Goal: Information Seeking & Learning: Learn about a topic

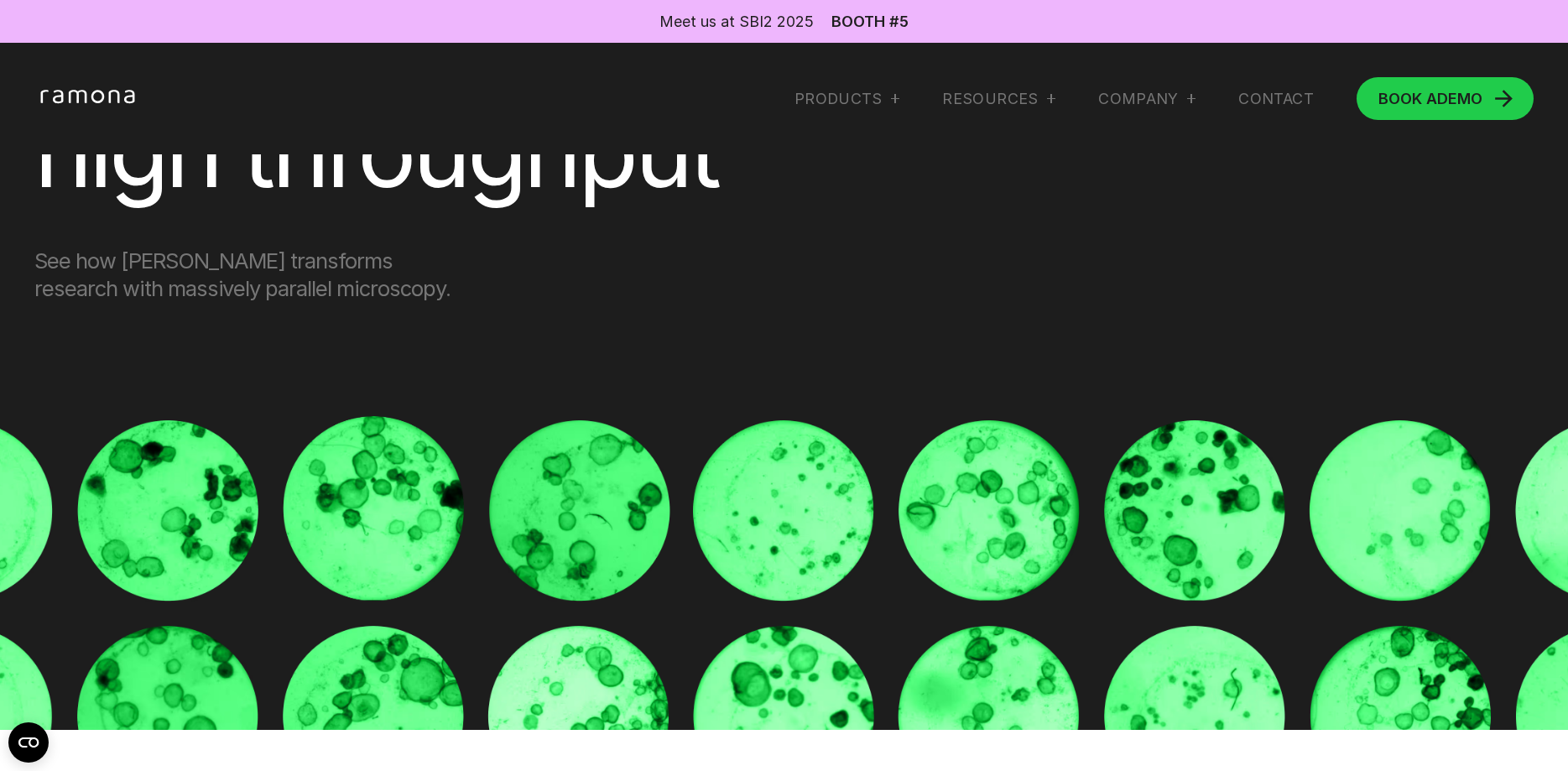
scroll to position [172, 0]
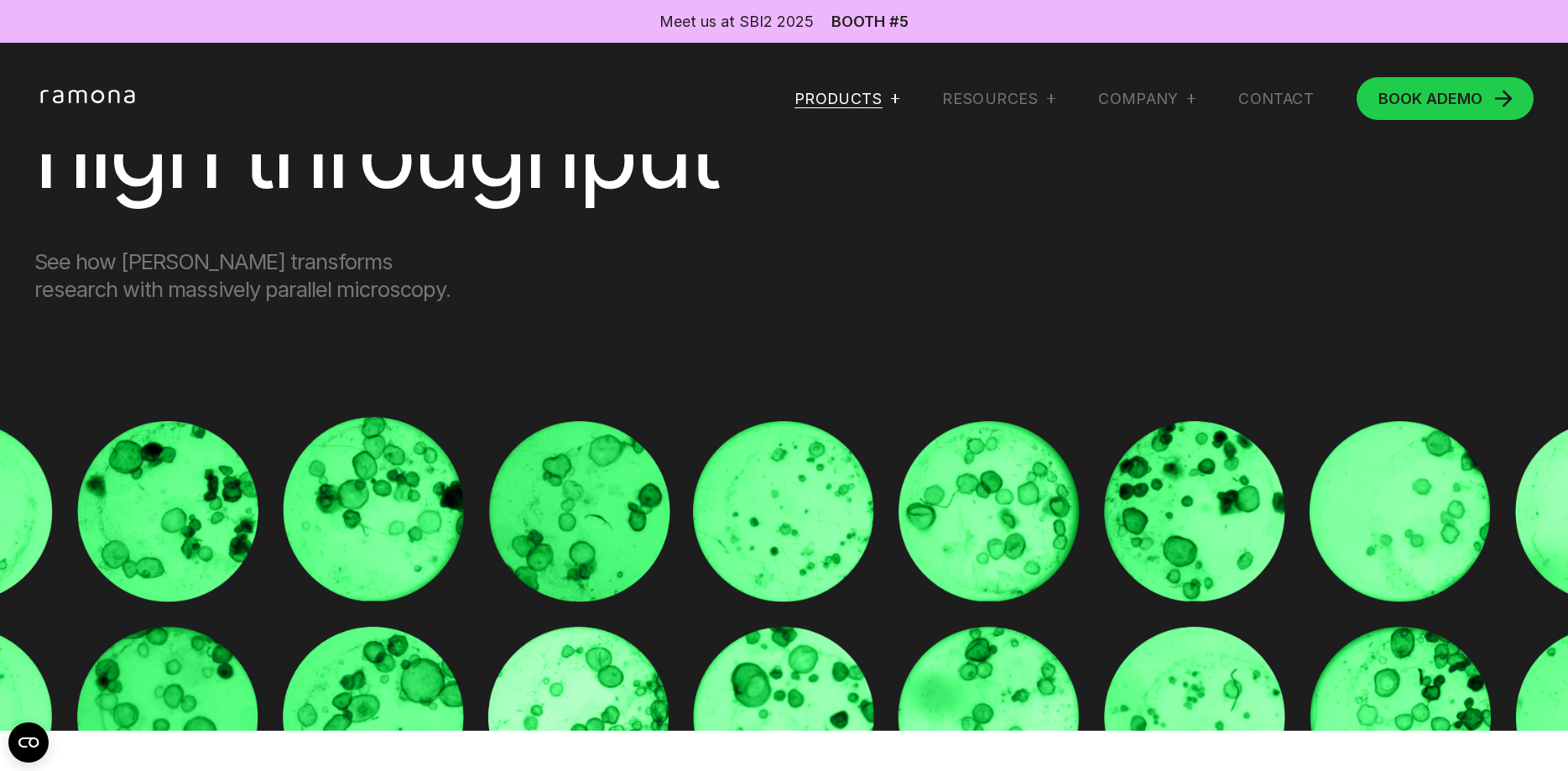
click at [835, 102] on div "Products" at bounding box center [838, 98] width 88 height 19
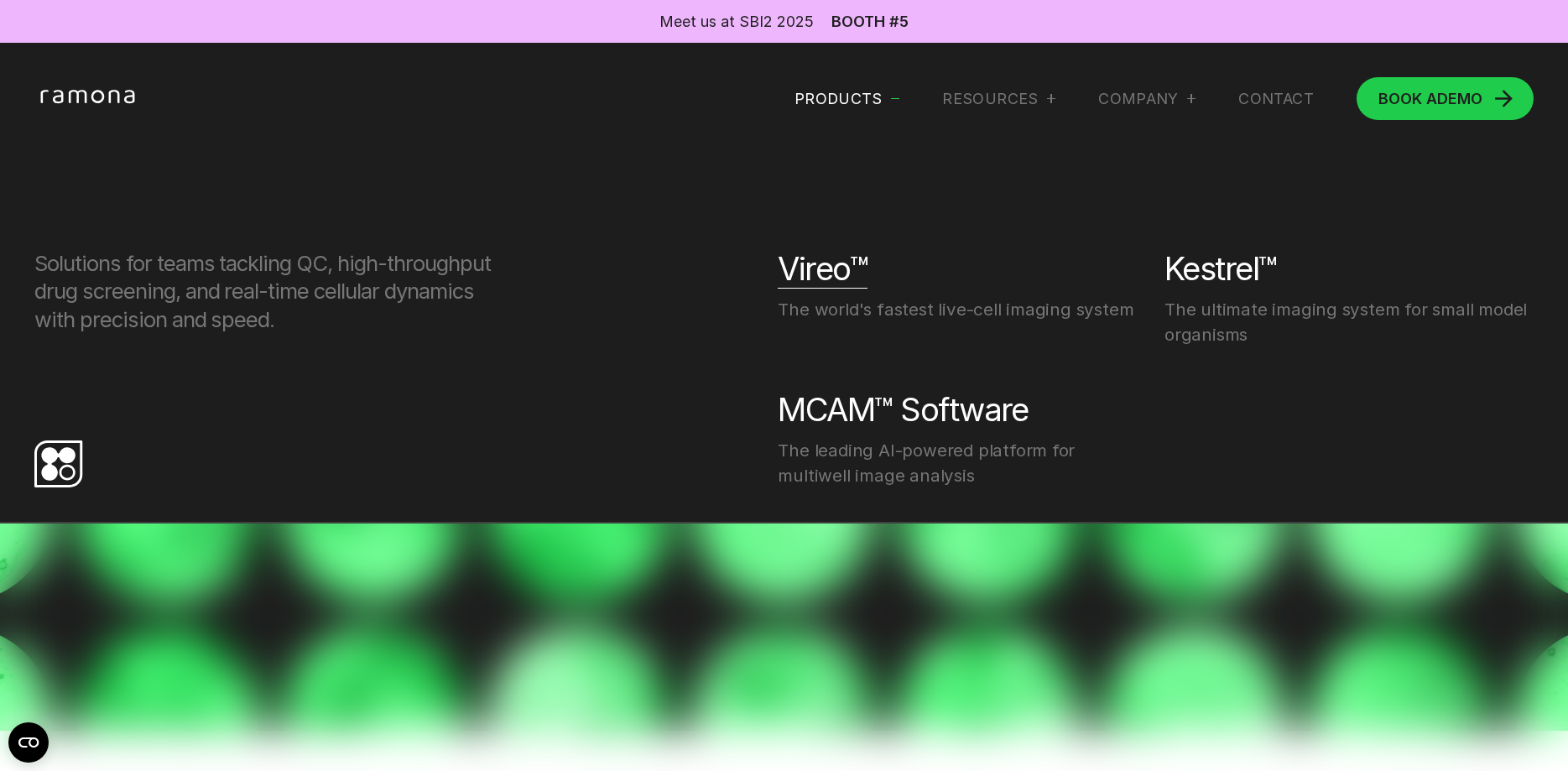
click at [839, 269] on div "Vireo™" at bounding box center [823, 269] width 90 height 40
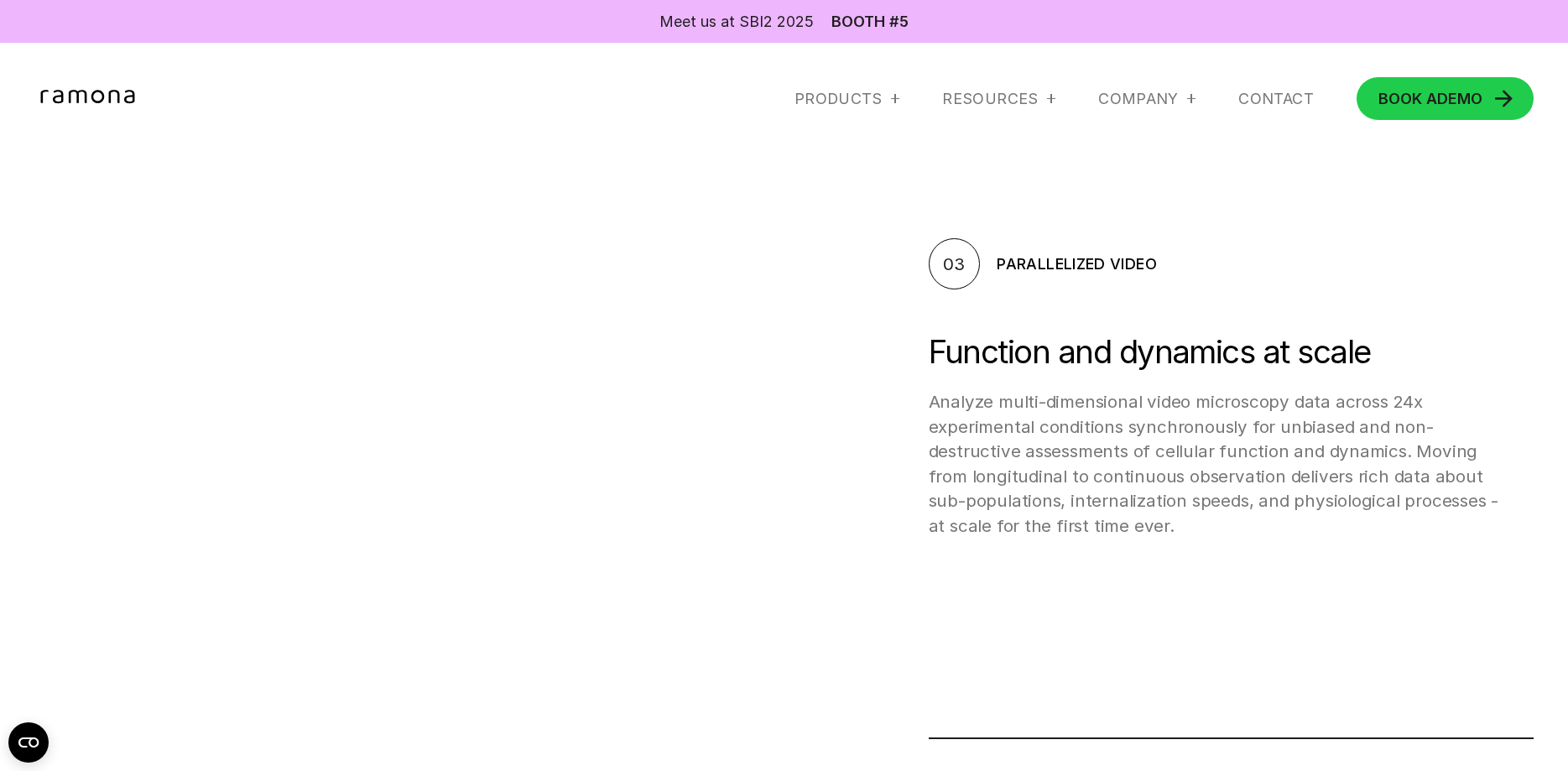
scroll to position [2023, 0]
click at [854, 93] on div "Products" at bounding box center [838, 98] width 88 height 19
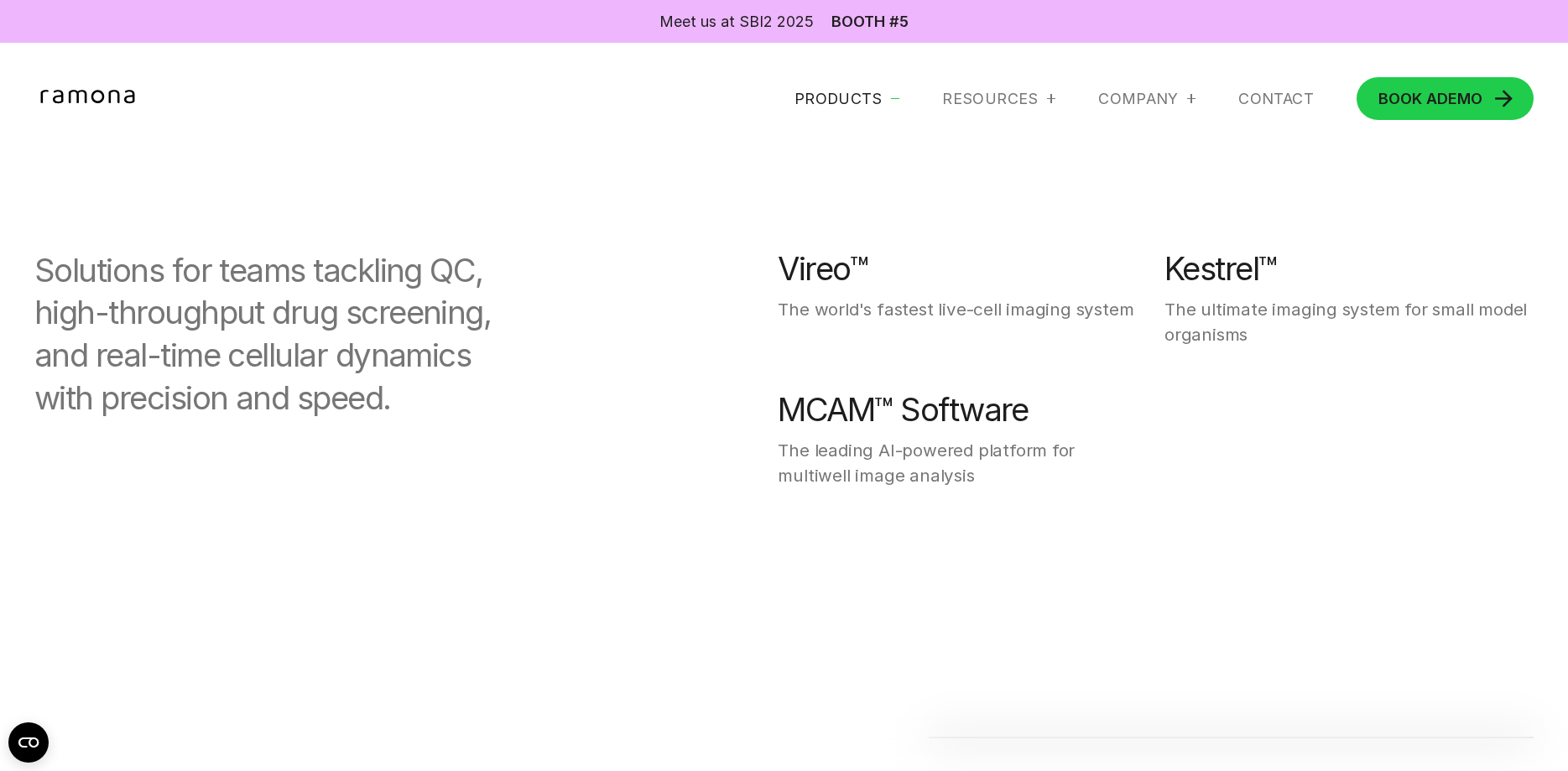
click at [1187, 276] on div "Kestrel™" at bounding box center [1220, 269] width 112 height 40
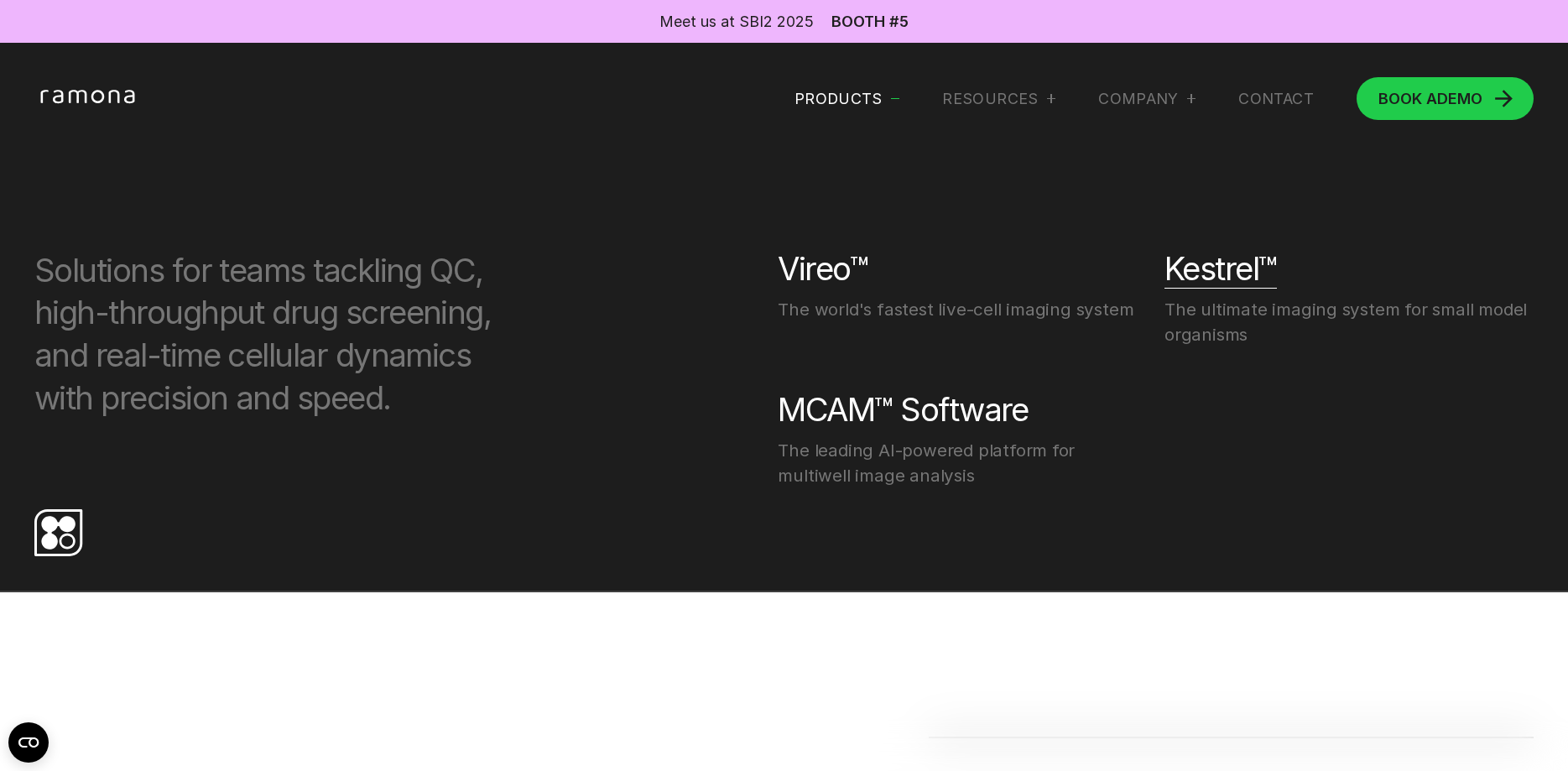
scroll to position [0, 0]
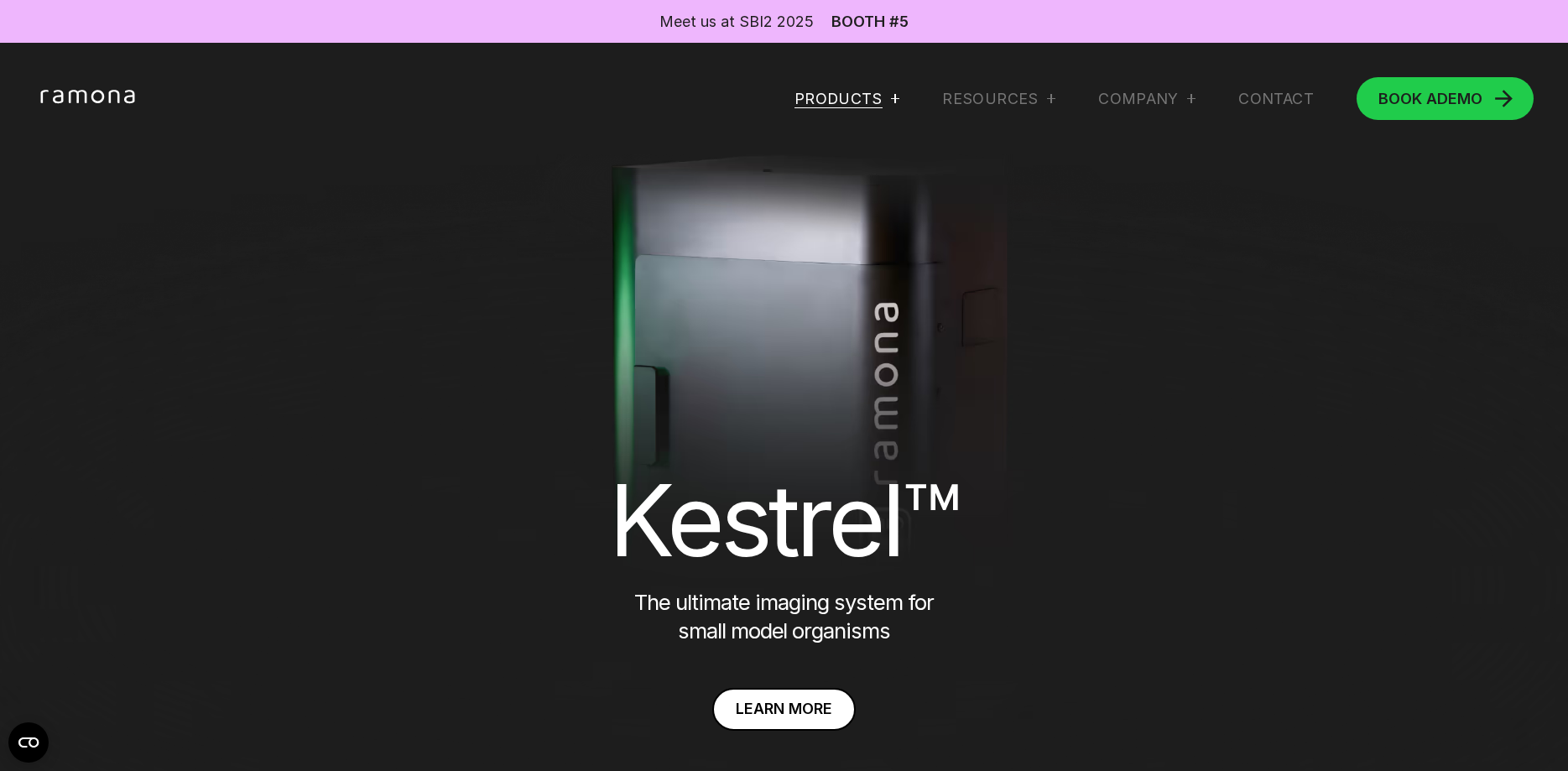
click at [863, 92] on div "Products" at bounding box center [838, 98] width 88 height 19
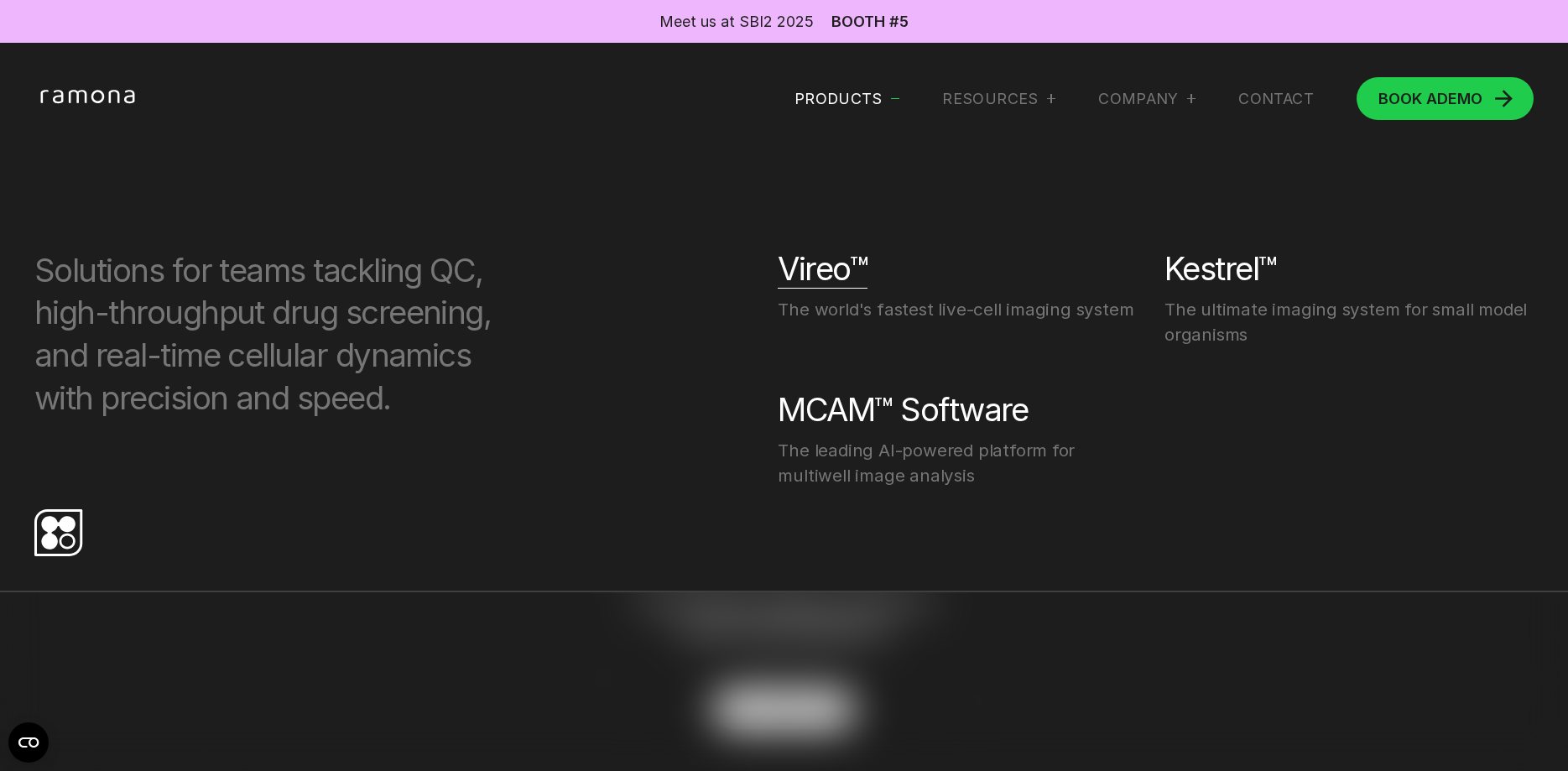
click at [819, 259] on div "Vireo™" at bounding box center [823, 269] width 90 height 40
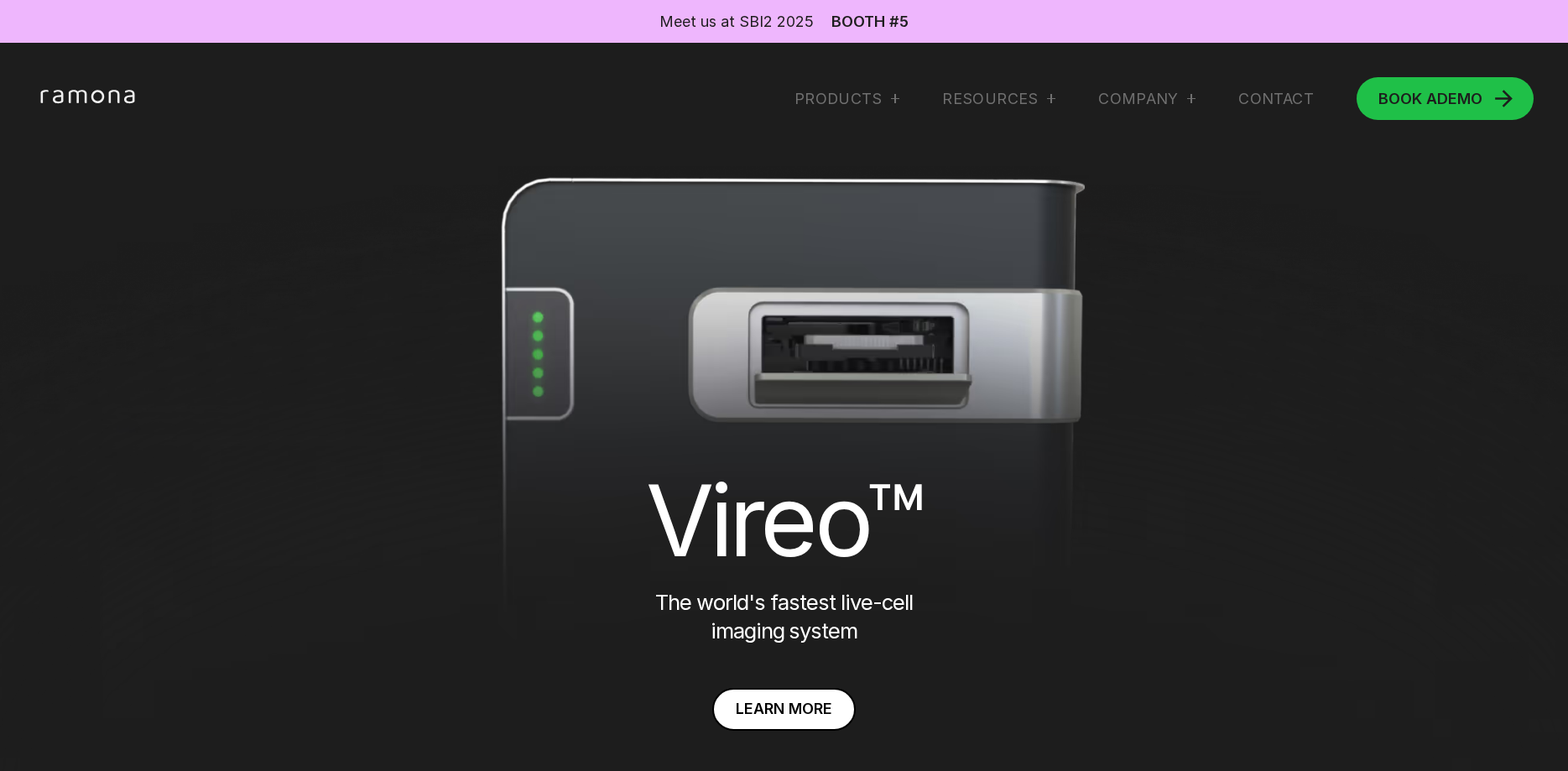
click at [813, 700] on span "Learn more" at bounding box center [784, 708] width 96 height 17
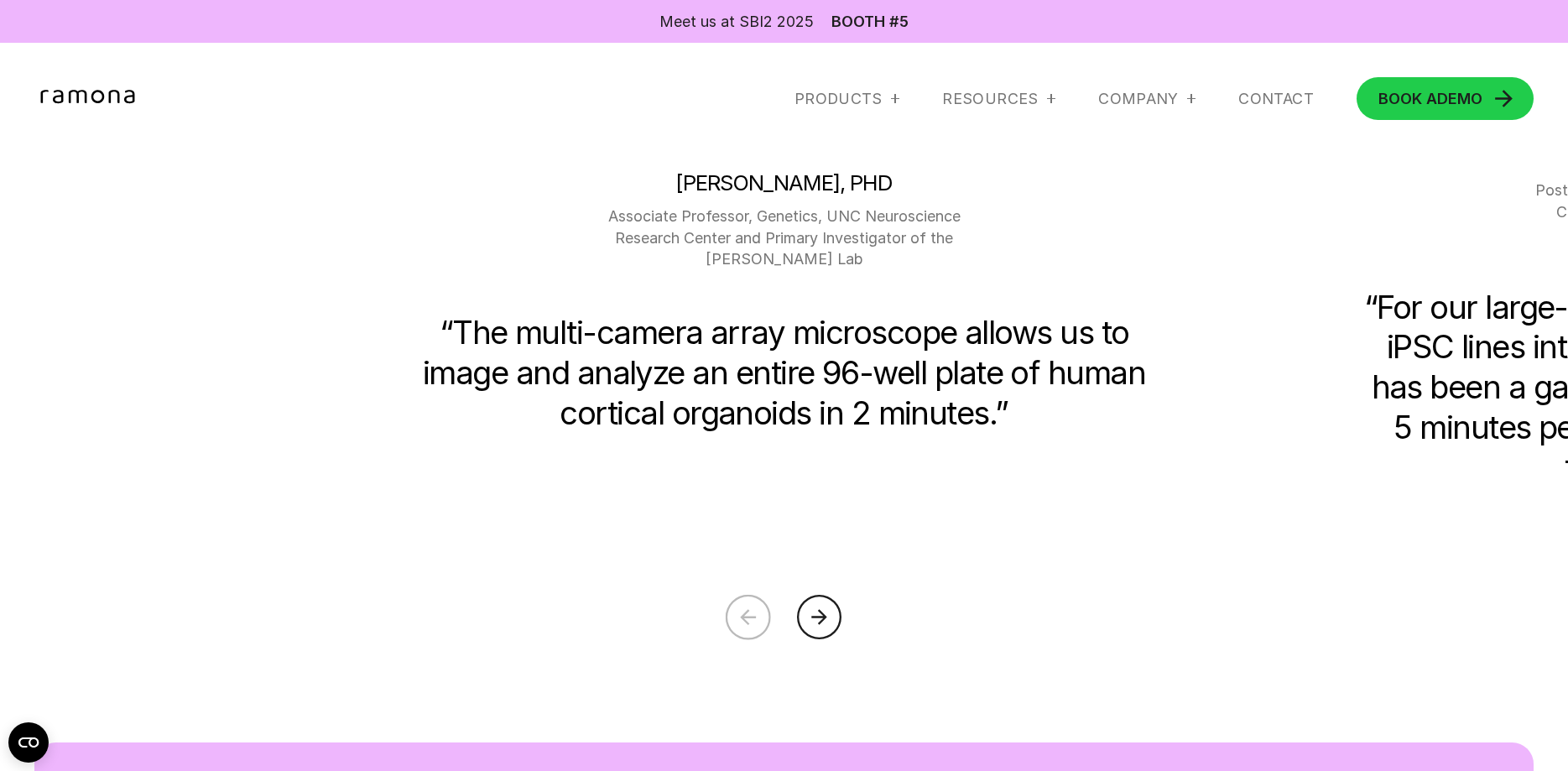
scroll to position [3991, 0]
click at [816, 605] on icon at bounding box center [820, 617] width 46 height 46
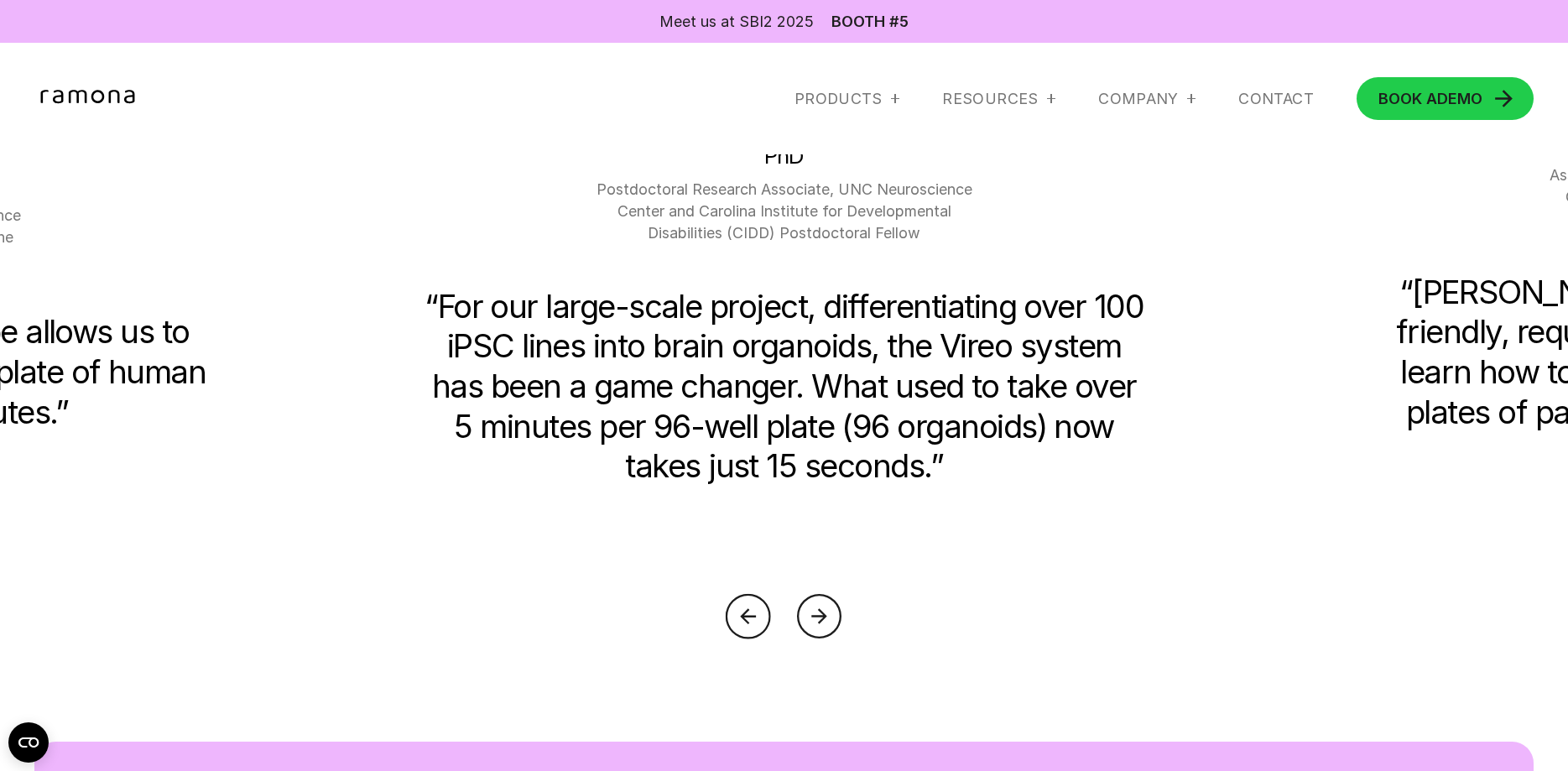
click at [816, 605] on icon at bounding box center [820, 617] width 46 height 46
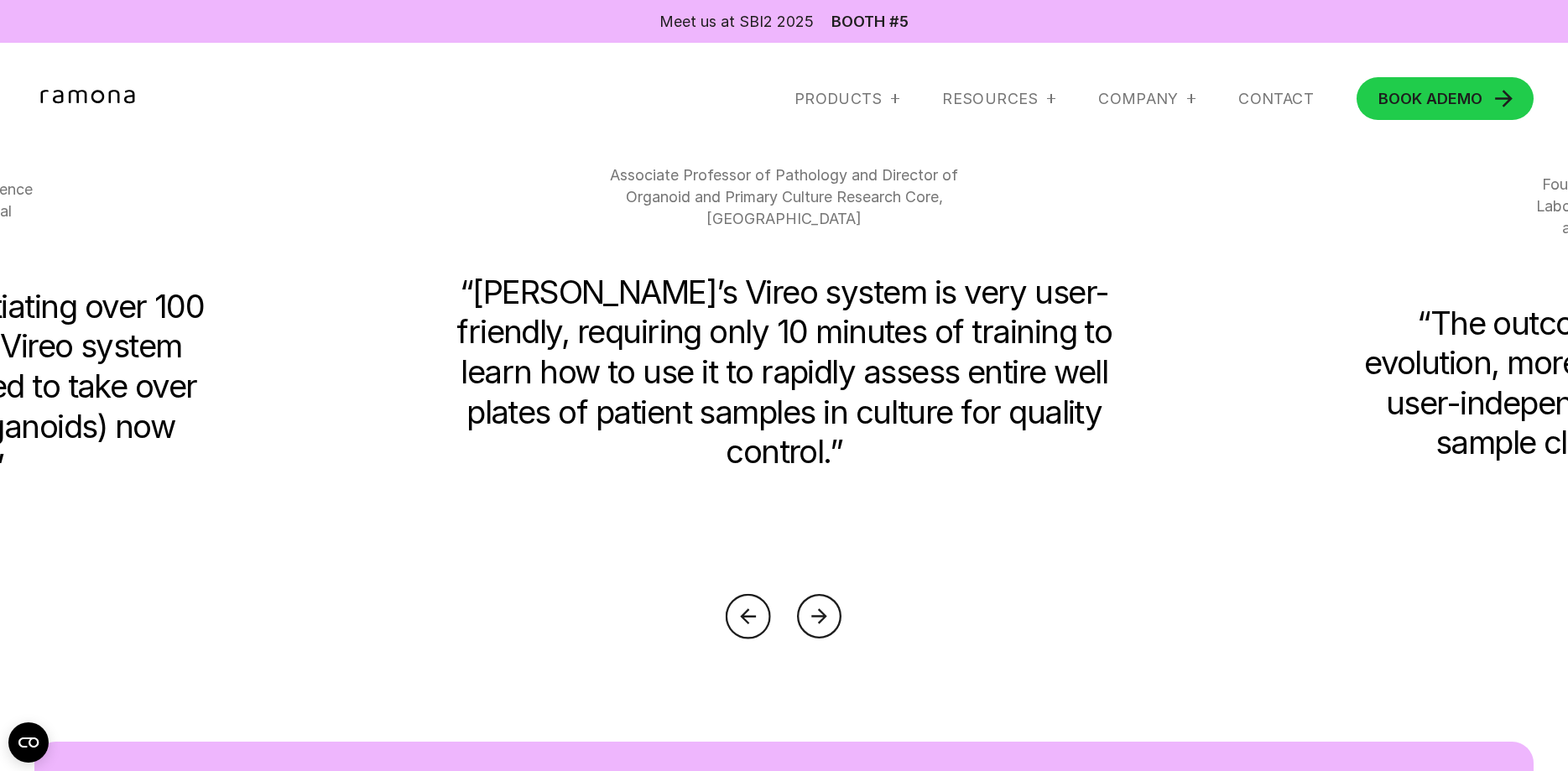
click at [816, 605] on icon at bounding box center [820, 617] width 46 height 46
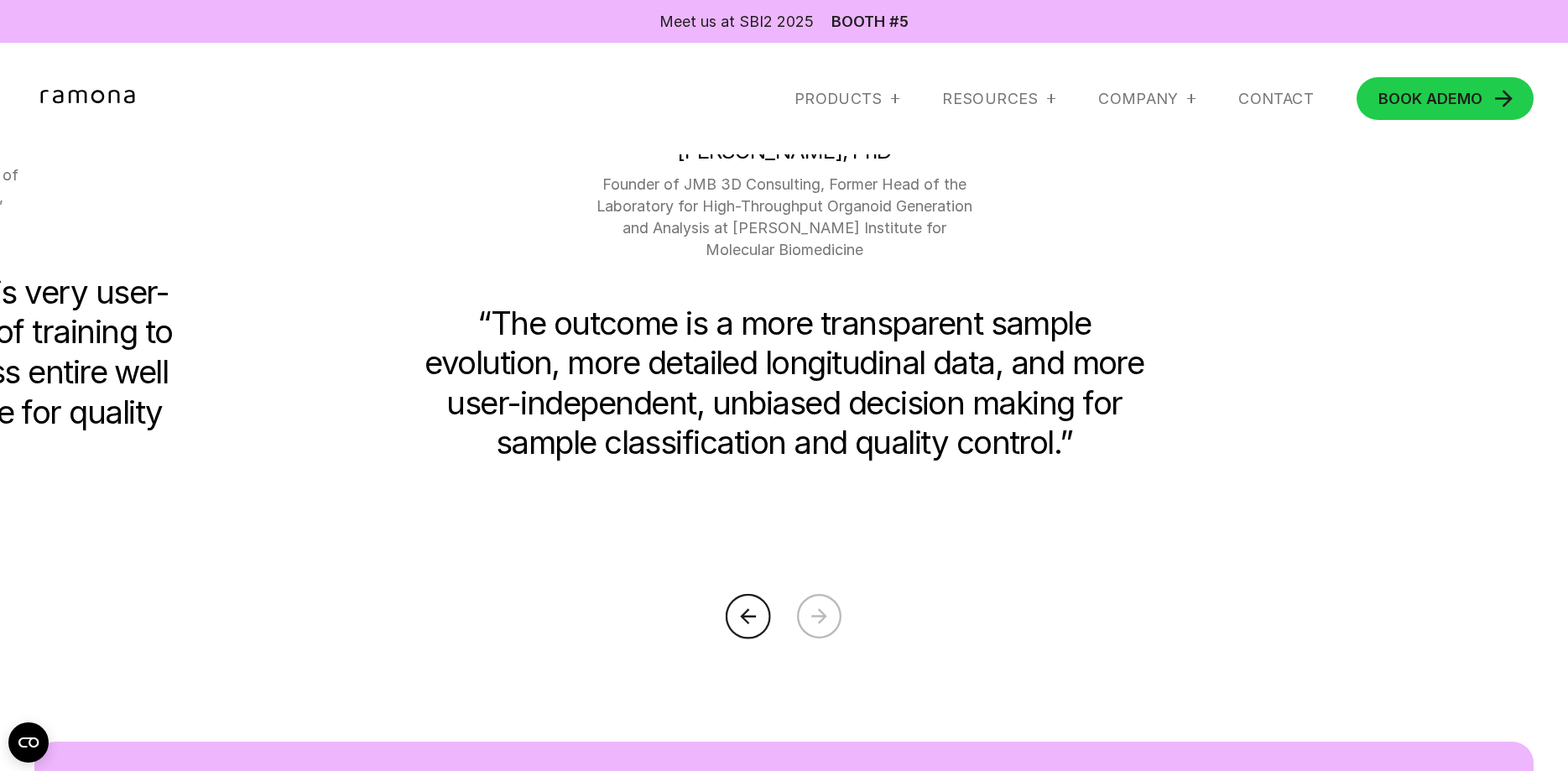
click at [816, 605] on icon at bounding box center [820, 617] width 46 height 46
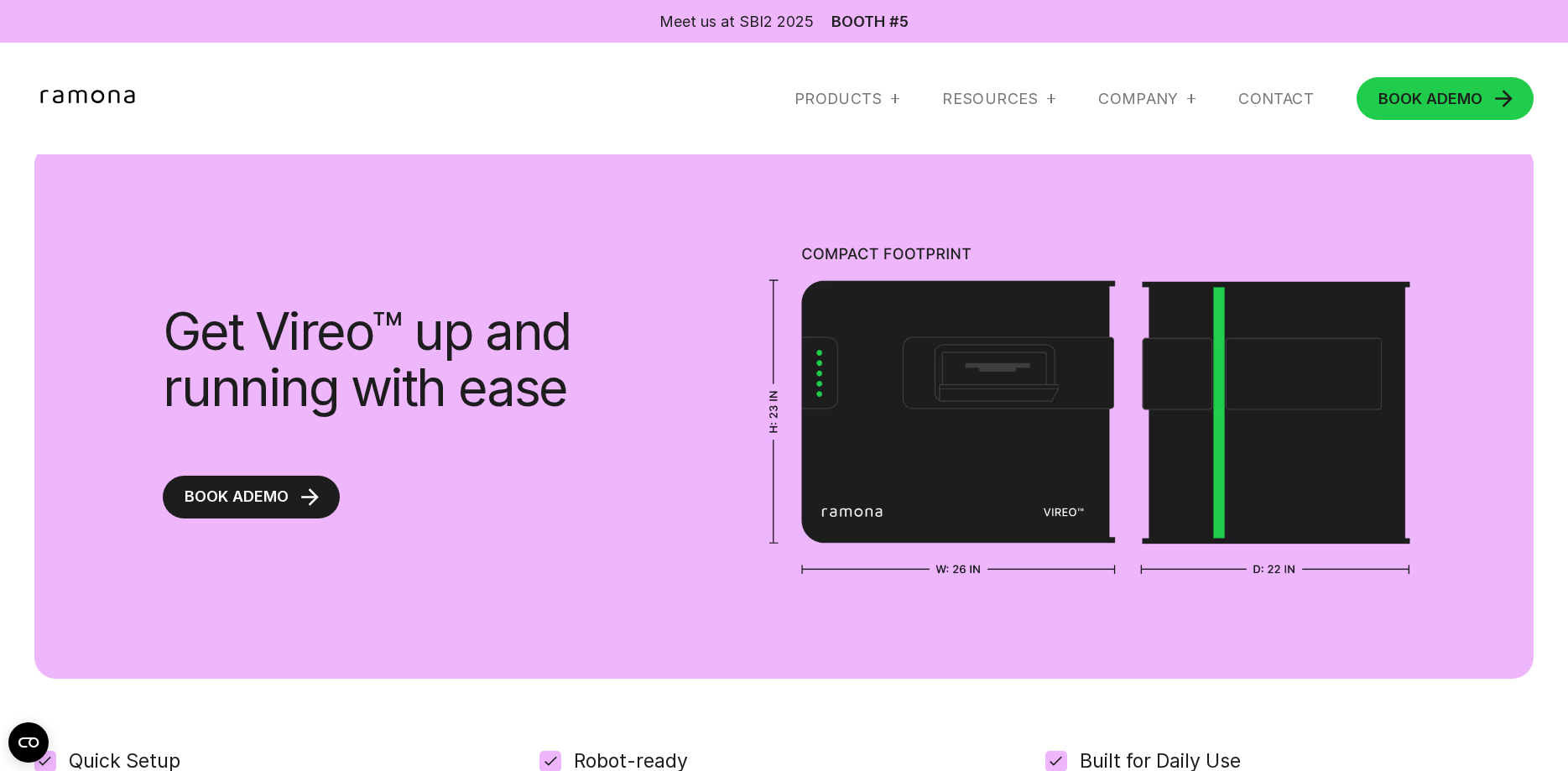
scroll to position [4590, 0]
click at [1283, 107] on link "Contact" at bounding box center [1275, 98] width 75 height 19
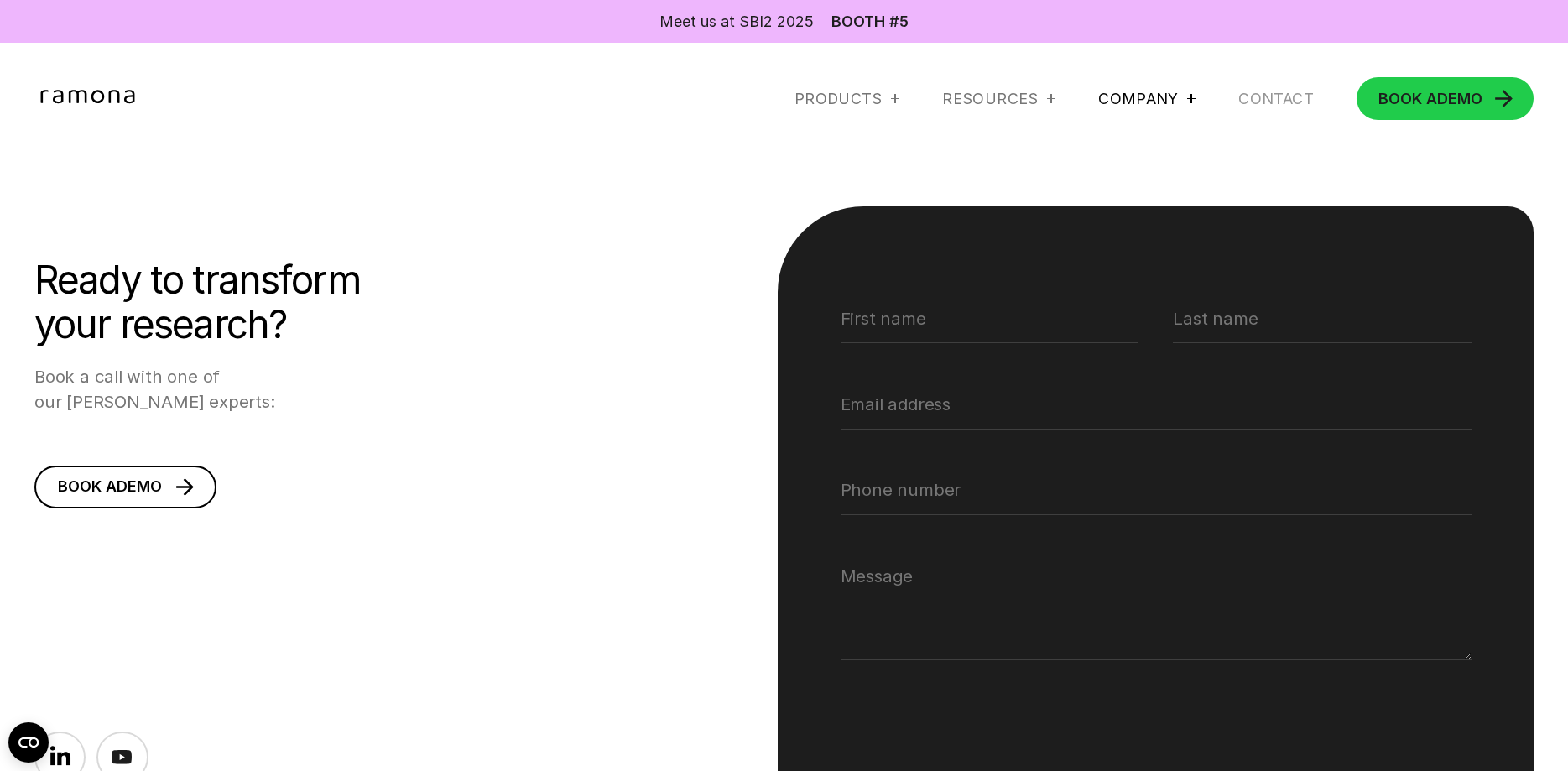
click at [1114, 98] on div "Company" at bounding box center [1138, 98] width 80 height 19
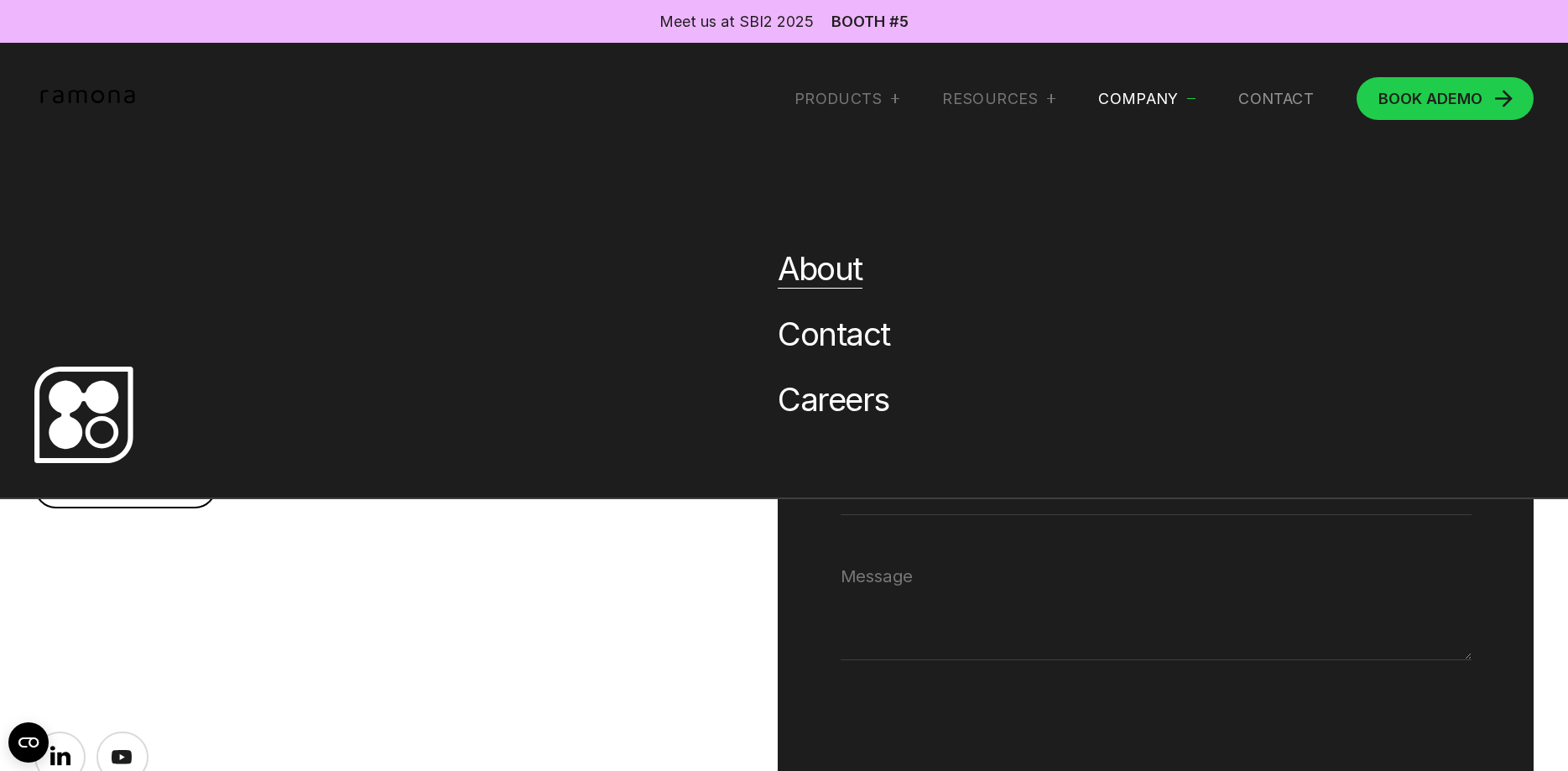
click at [829, 276] on link "About" at bounding box center [820, 269] width 84 height 40
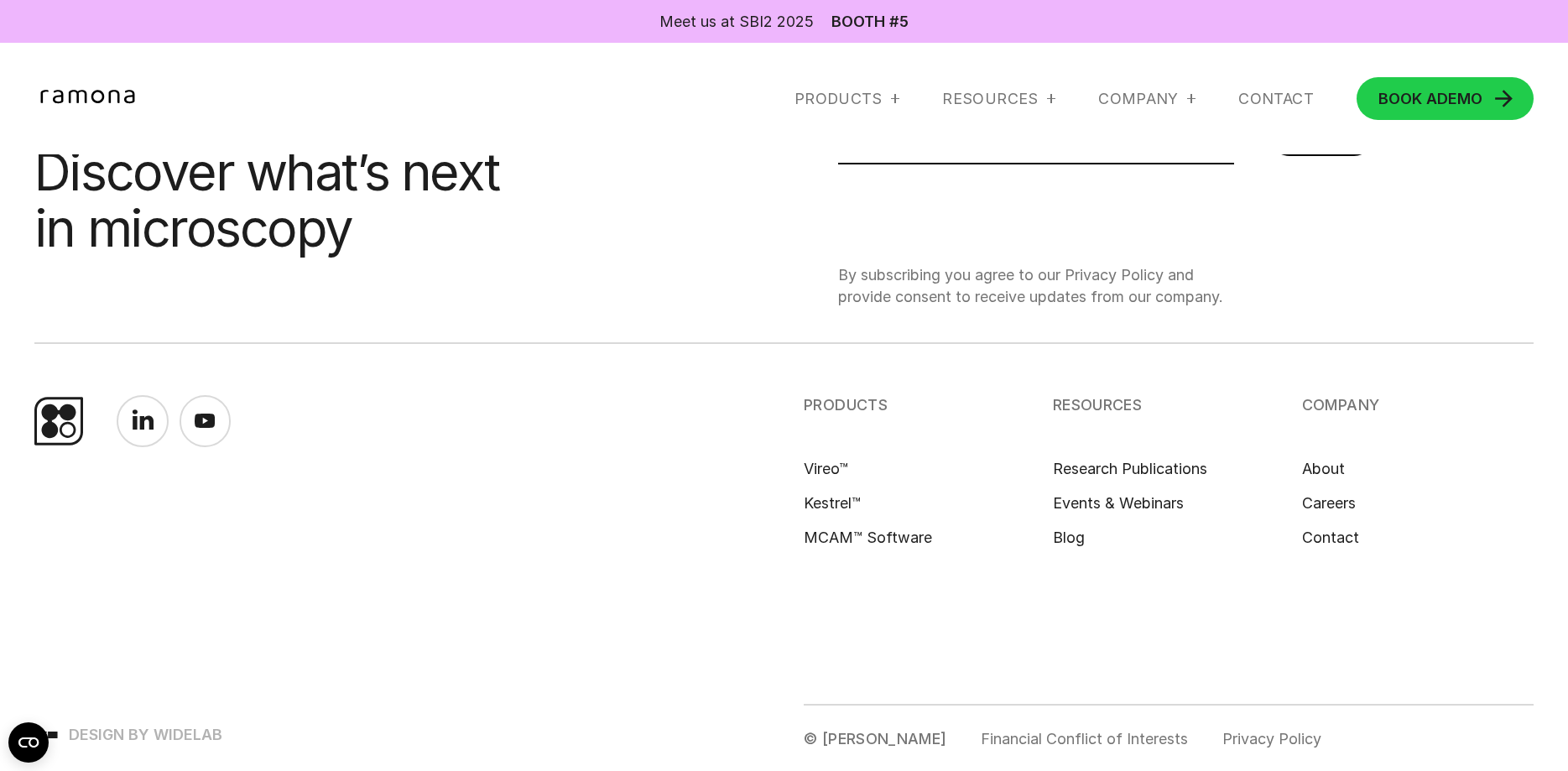
scroll to position [5557, 0]
click at [811, 737] on div "© [PERSON_NAME]" at bounding box center [875, 739] width 143 height 19
click at [1222, 743] on link "Privacy Policy" at bounding box center [1272, 739] width 99 height 22
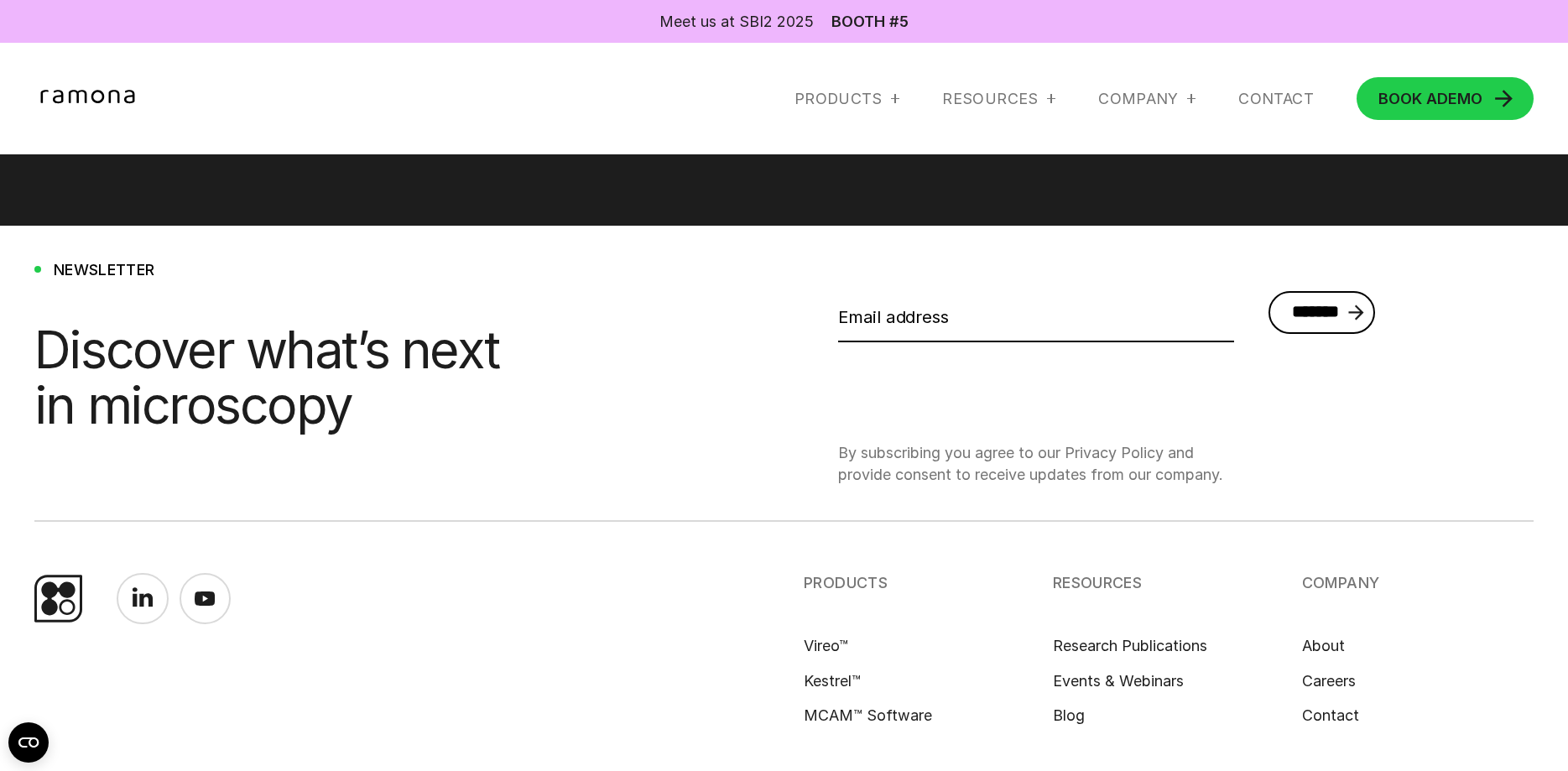
scroll to position [10784, 0]
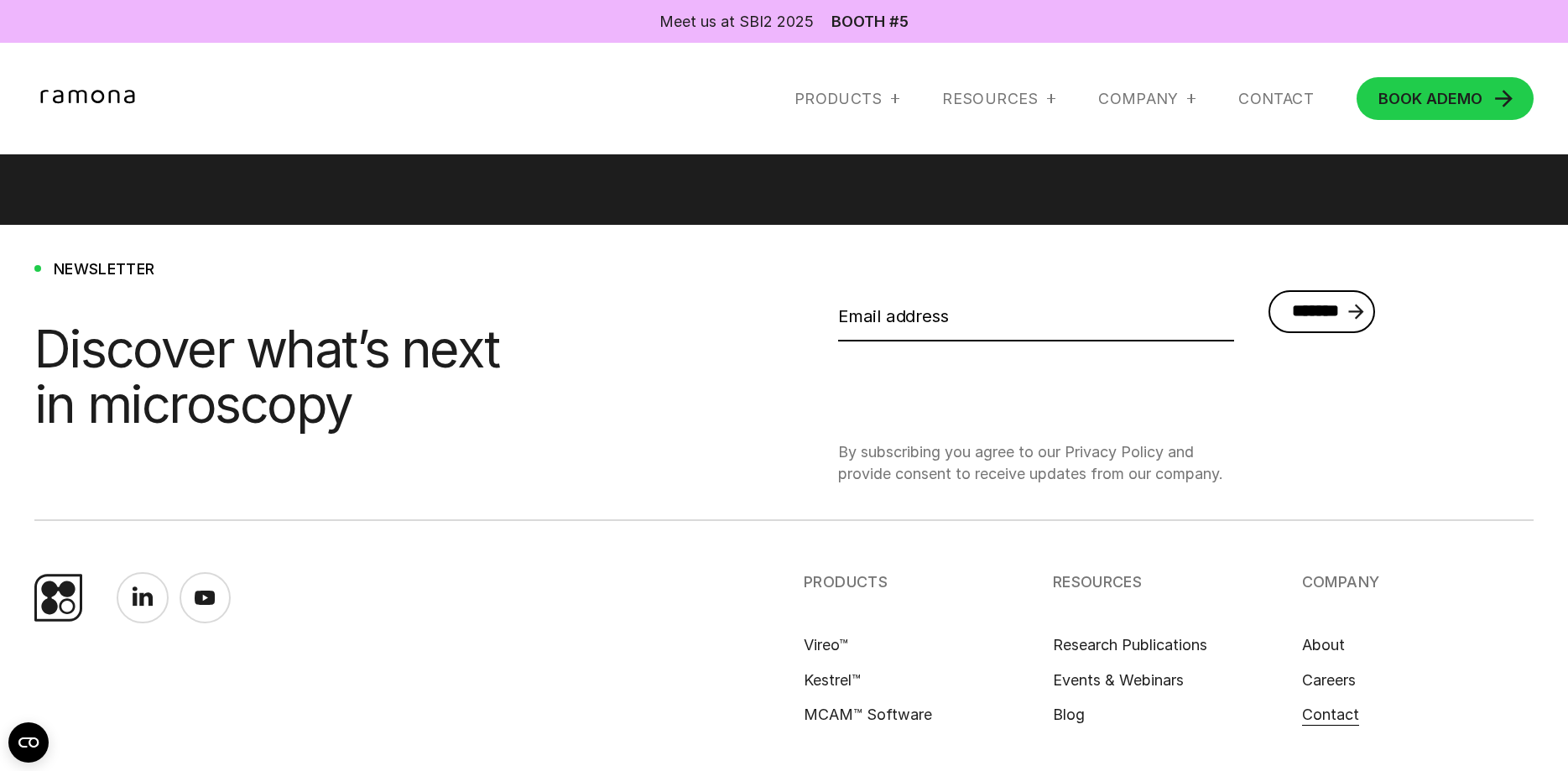
click at [1345, 703] on link "Contact" at bounding box center [1331, 714] width 57 height 22
